Goal: Information Seeking & Learning: Learn about a topic

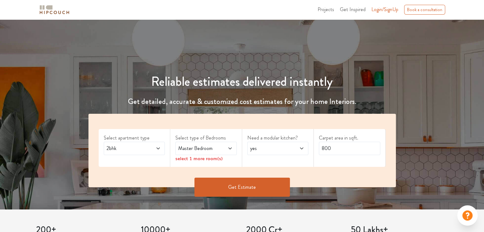
scroll to position [22, 0]
click at [272, 146] on span "yes" at bounding box center [270, 149] width 42 height 8
click at [231, 187] on button "Get Estimate" at bounding box center [241, 187] width 95 height 19
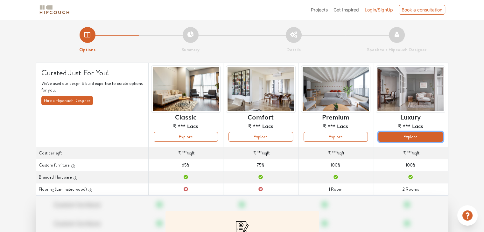
click at [410, 139] on button "Explore" at bounding box center [410, 137] width 64 height 10
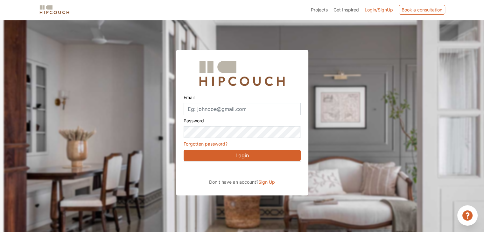
click at [240, 153] on button "Login" at bounding box center [241, 155] width 117 height 11
click at [222, 116] on div "Password Forgotten password?" at bounding box center [241, 131] width 117 height 32
click at [228, 109] on input "Email" at bounding box center [241, 109] width 117 height 12
click at [252, 114] on input "Email" at bounding box center [241, 109] width 117 height 12
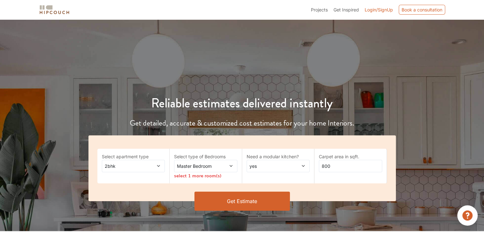
scroll to position [22, 0]
